Goal: Navigation & Orientation: Find specific page/section

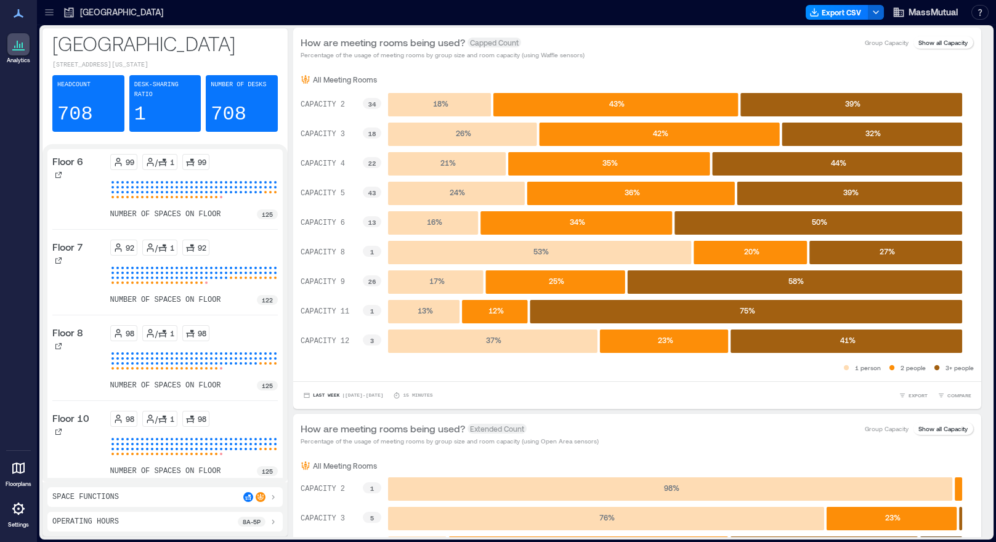
click at [13, 518] on div at bounding box center [18, 509] width 22 height 22
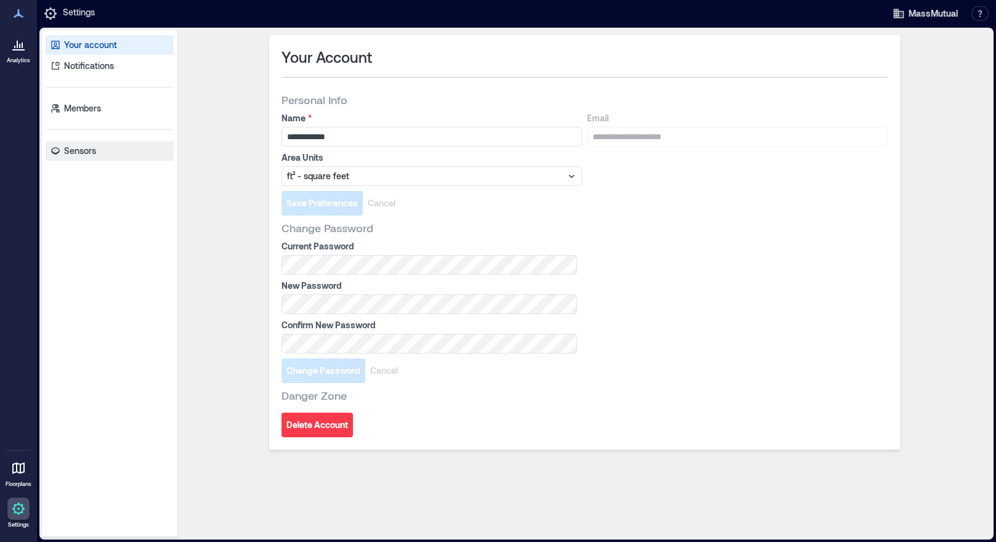
click at [74, 150] on p "Sensors" at bounding box center [80, 151] width 32 height 12
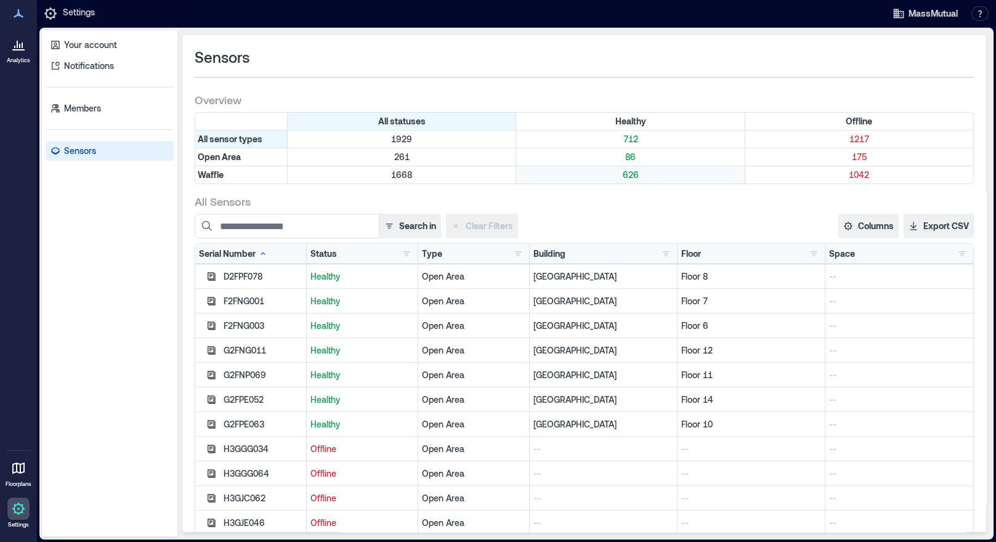
click at [630, 175] on p "626" at bounding box center [630, 175] width 223 height 12
